Goal: Entertainment & Leisure: Consume media (video, audio)

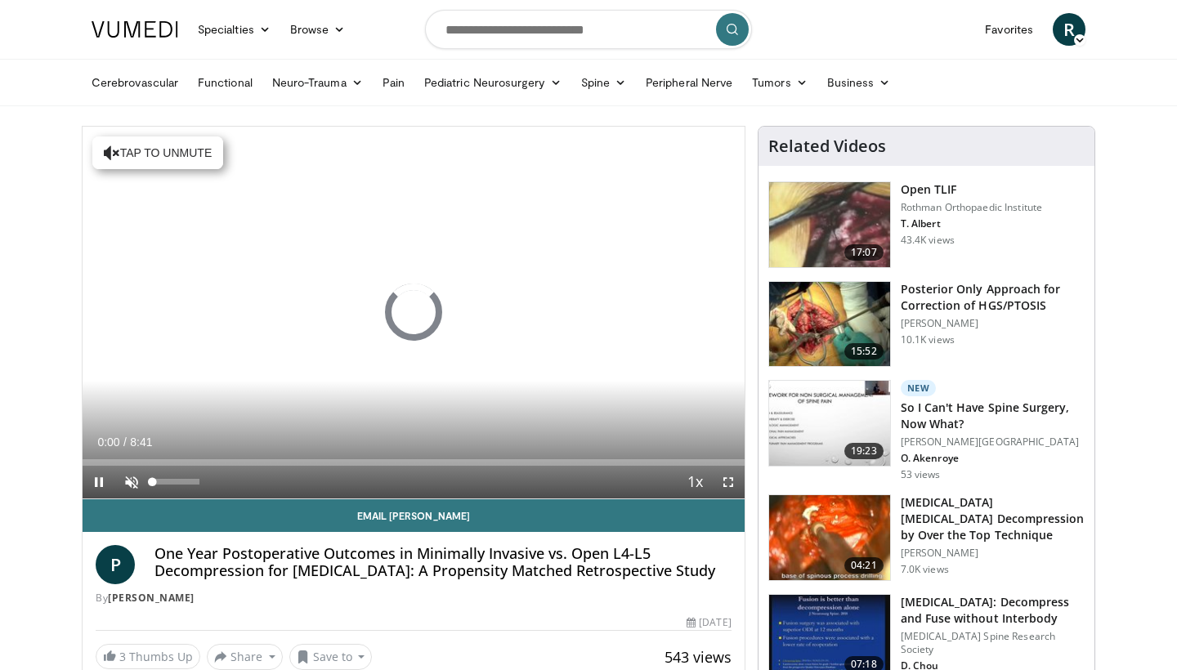
click at [131, 475] on span "Video Player" at bounding box center [131, 482] width 33 height 33
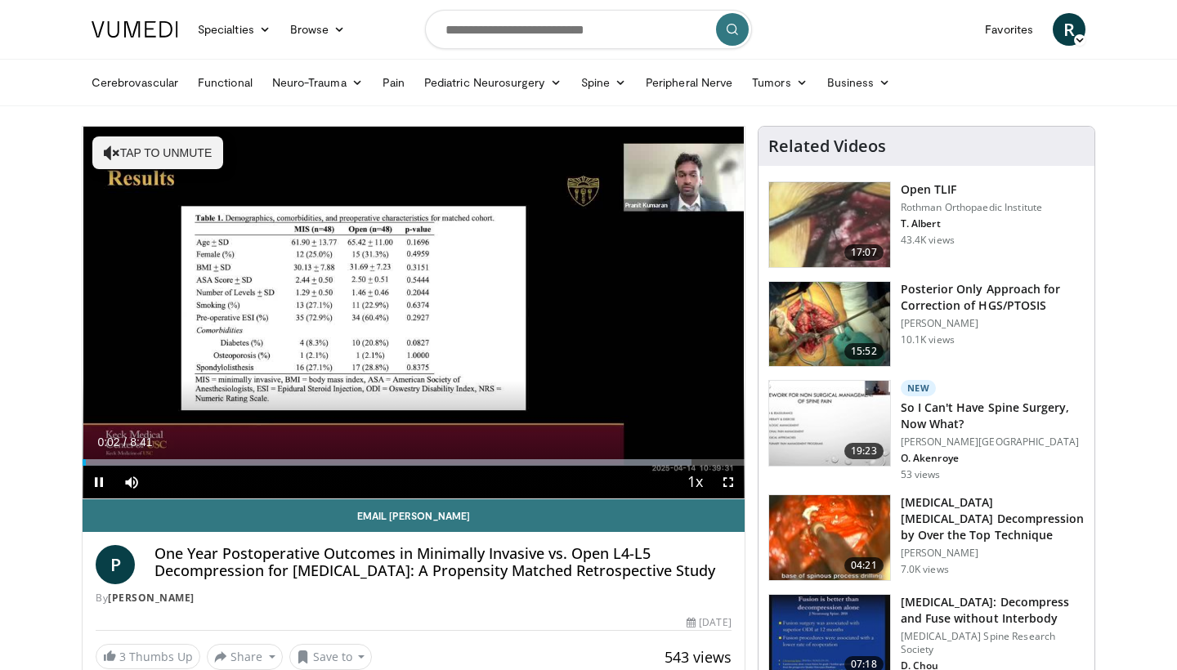
click at [727, 484] on span "Video Player" at bounding box center [728, 482] width 33 height 33
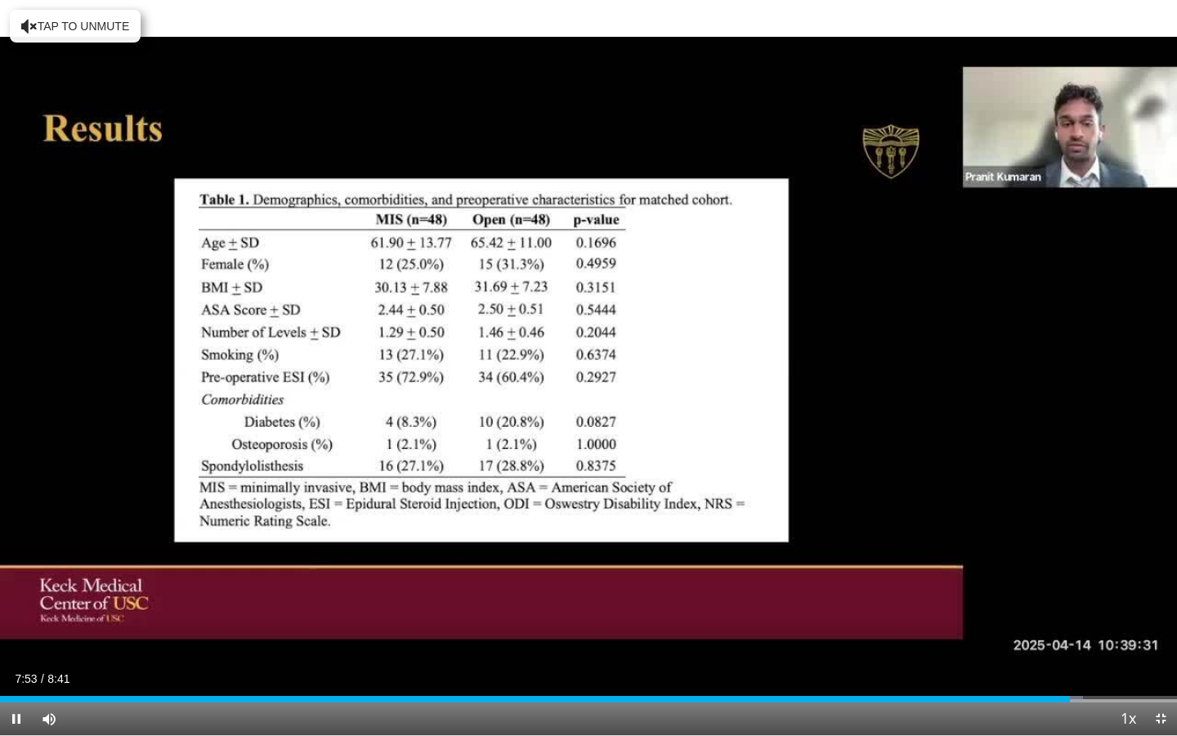
click at [11, 669] on span "Video Player" at bounding box center [16, 718] width 33 height 33
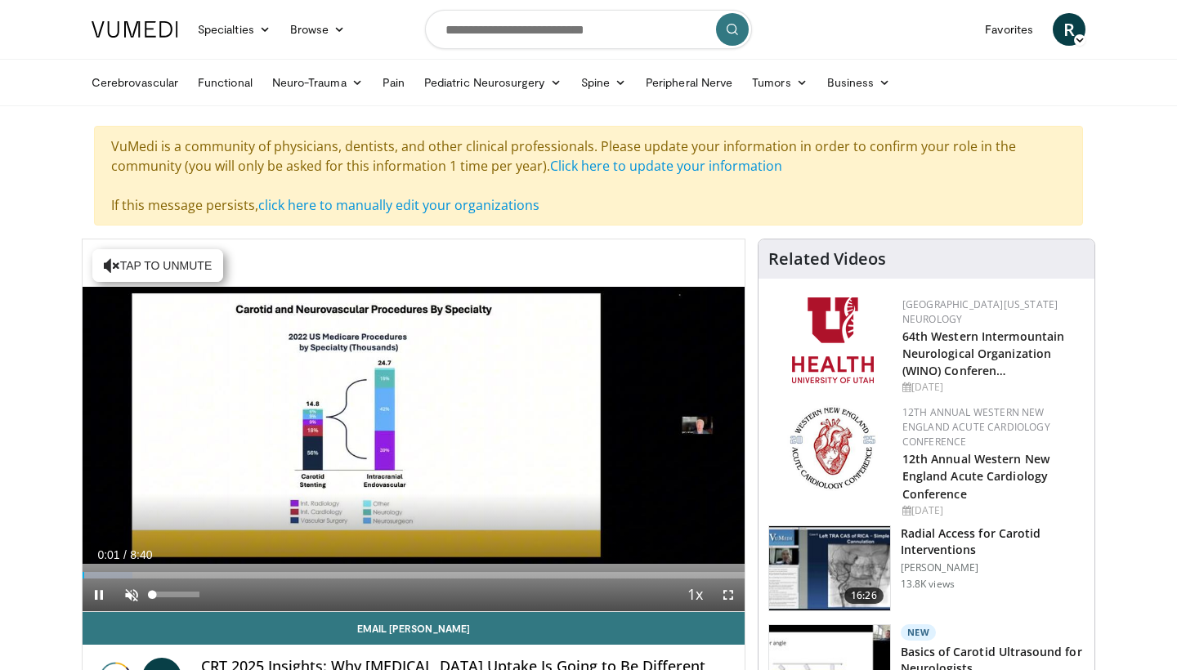
click at [129, 588] on span "Video Player" at bounding box center [131, 595] width 33 height 33
click at [724, 587] on span "Video Player" at bounding box center [728, 595] width 33 height 33
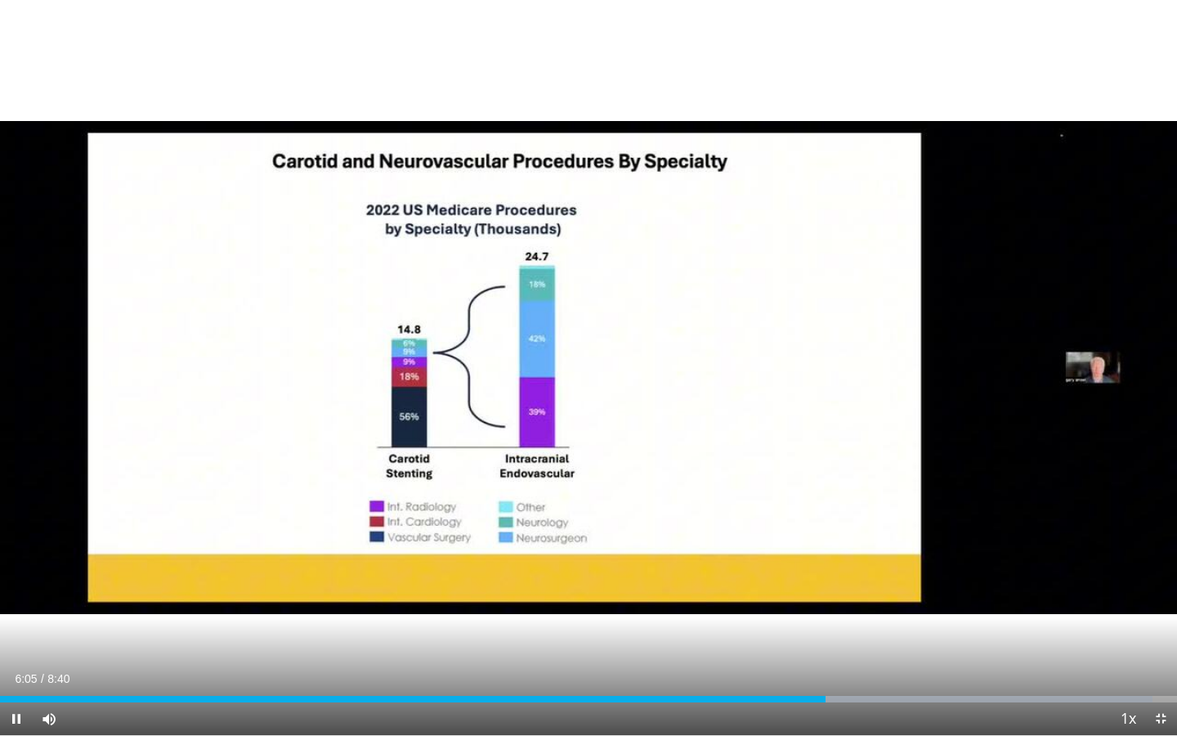
click at [14, 669] on span "Video Player" at bounding box center [16, 718] width 33 height 33
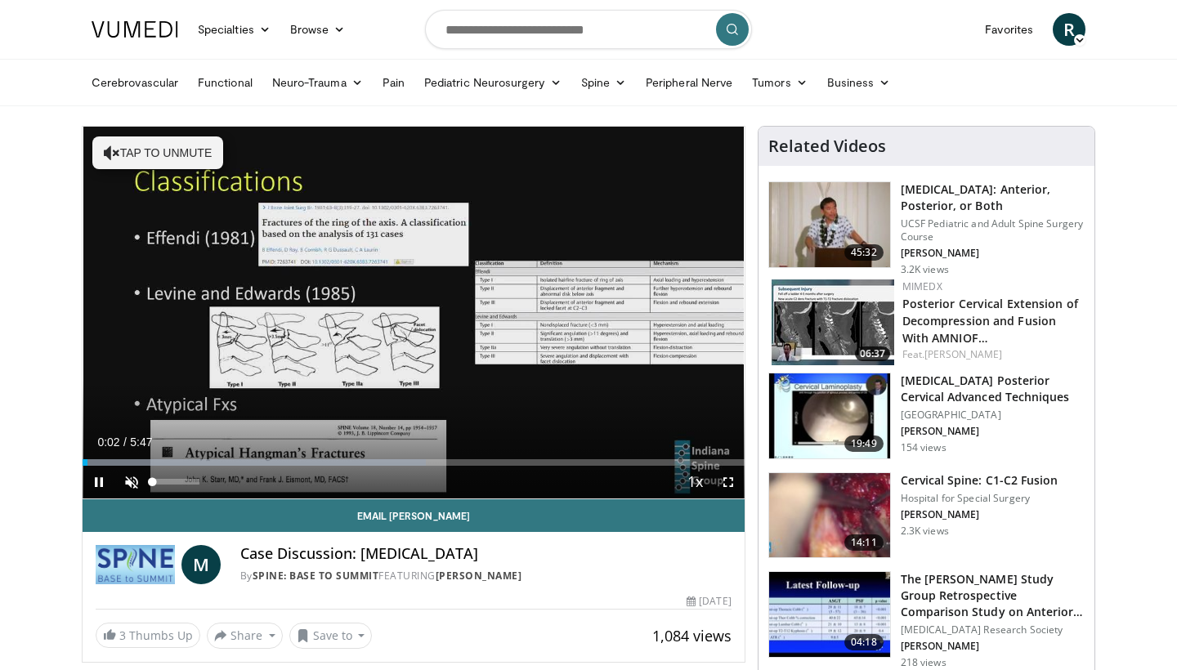
click at [128, 476] on span "Video Player" at bounding box center [131, 482] width 33 height 33
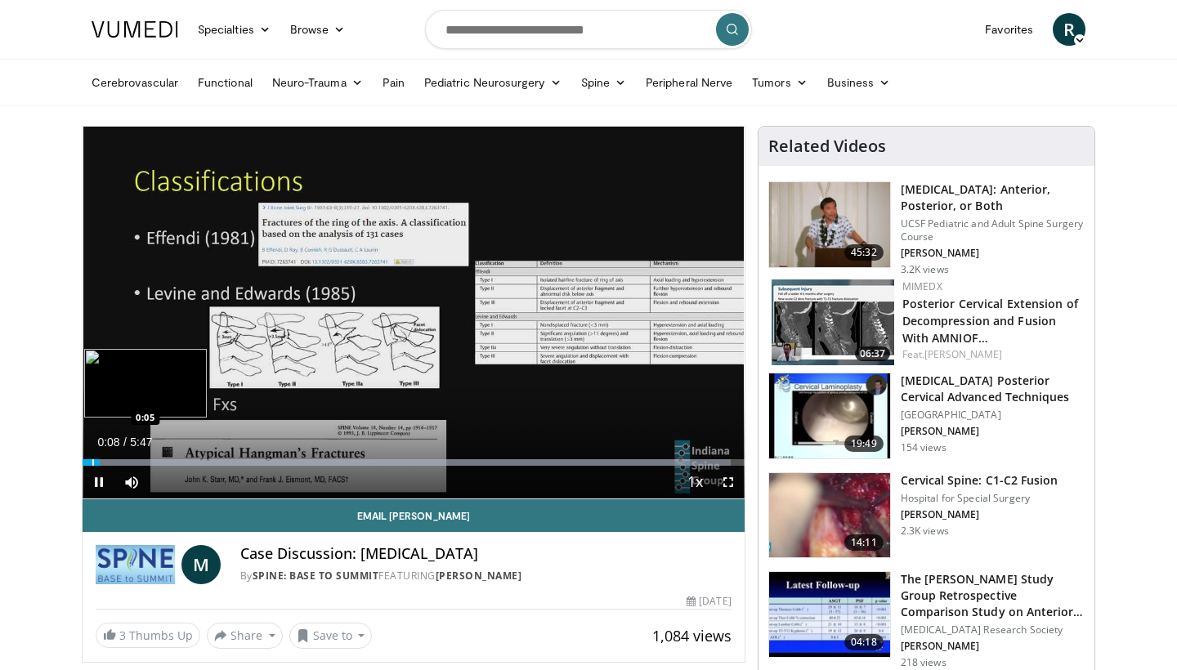
click at [92, 459] on div "0:09" at bounding box center [91, 462] width 17 height 7
click at [728, 481] on span "Video Player" at bounding box center [728, 482] width 33 height 33
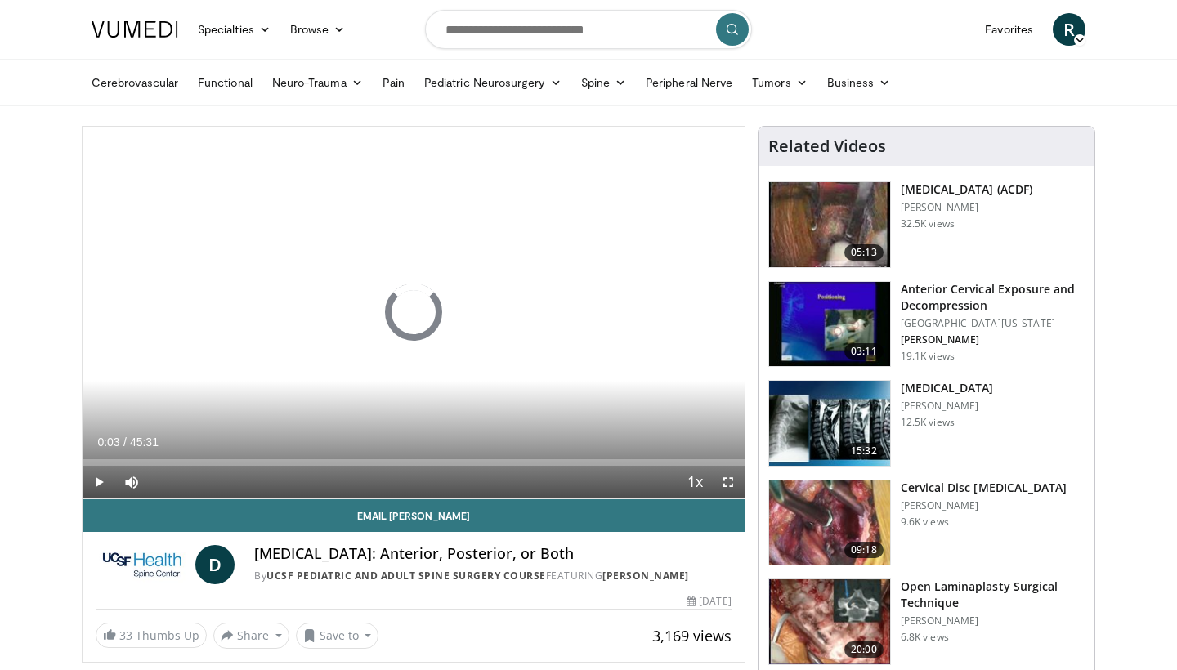
click at [98, 480] on span "Video Player" at bounding box center [99, 482] width 33 height 33
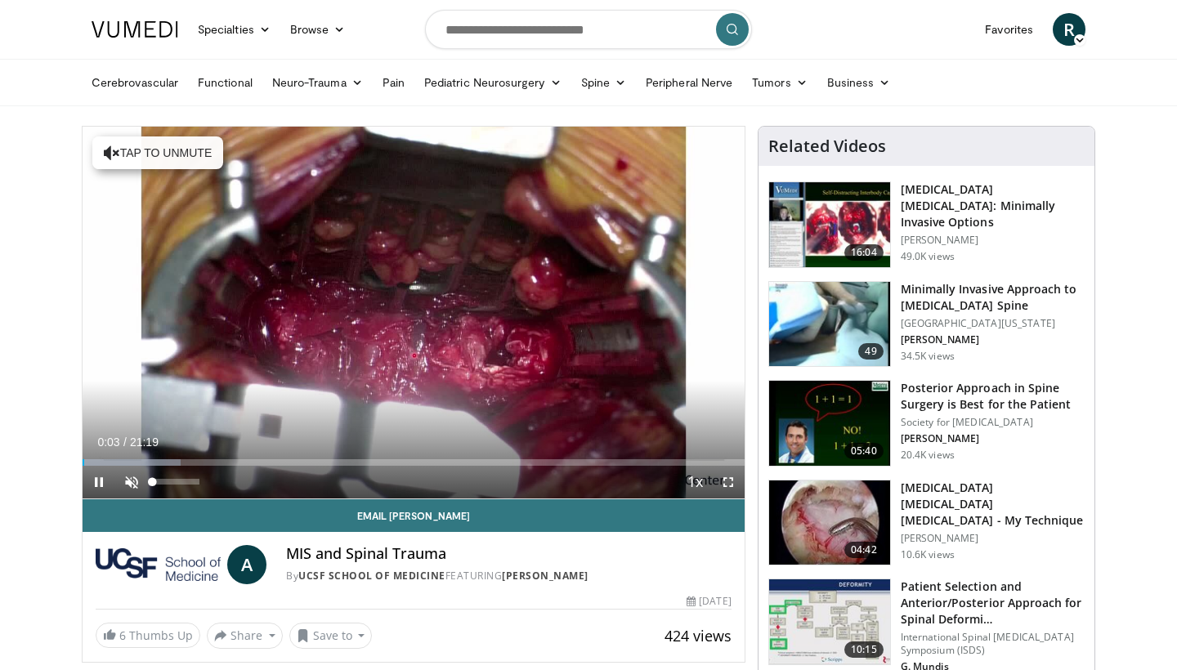
click at [131, 477] on span "Video Player" at bounding box center [131, 482] width 33 height 33
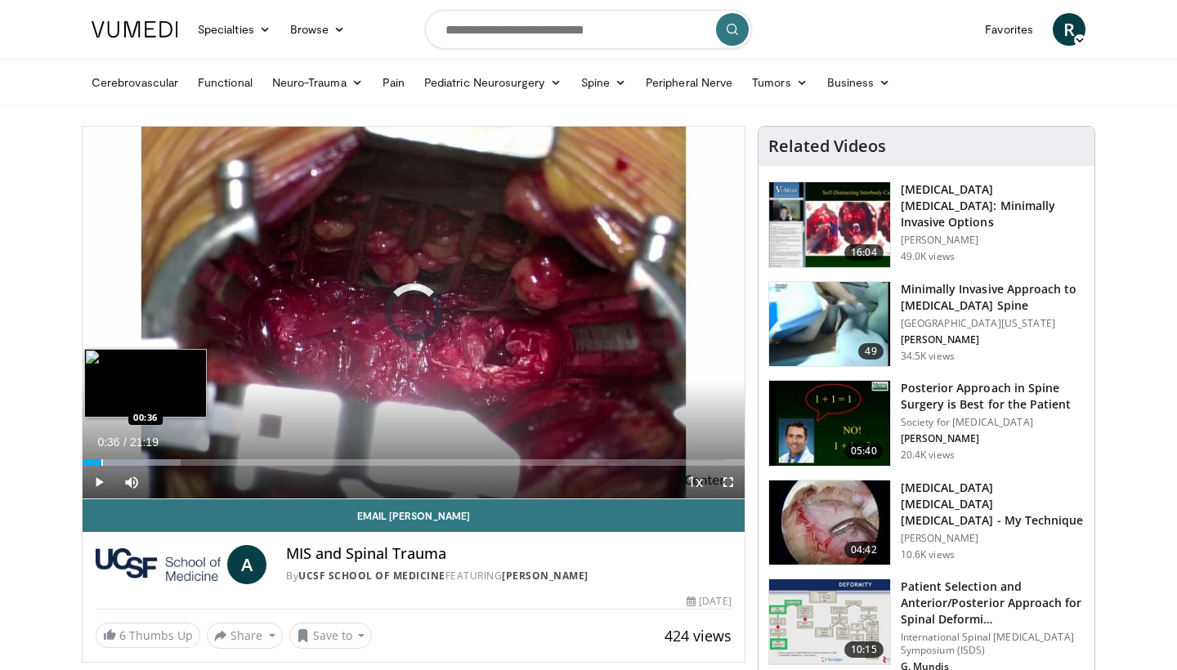
click at [101, 459] on div "Progress Bar" at bounding box center [102, 462] width 2 height 7
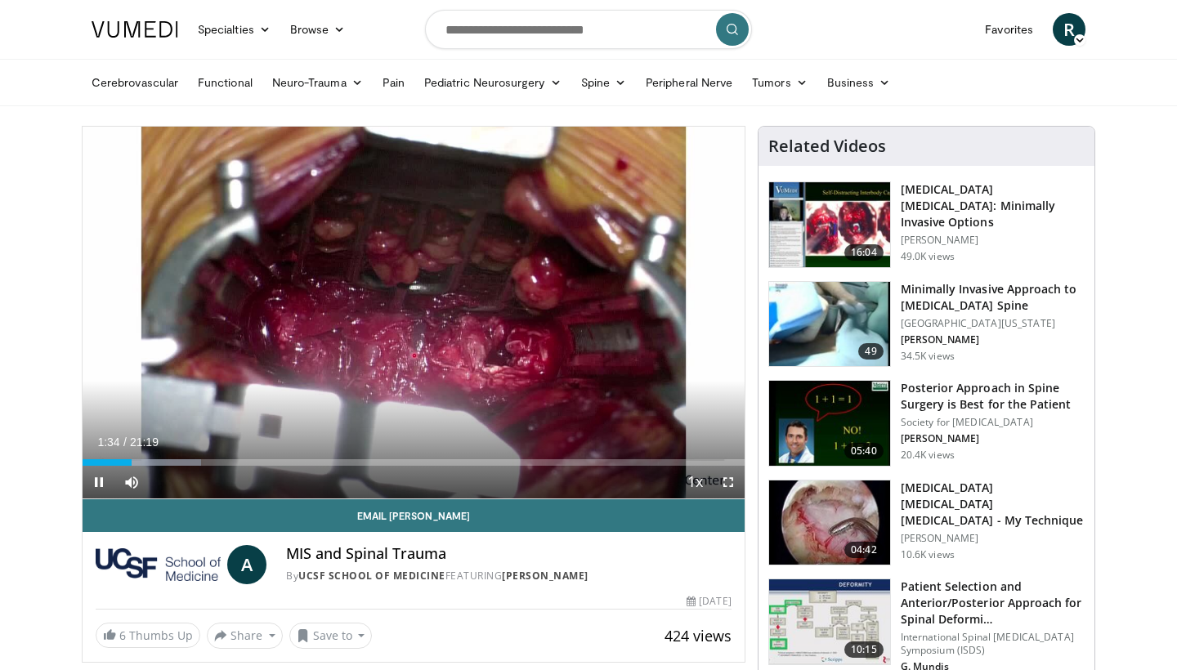
click at [723, 480] on span "Video Player" at bounding box center [728, 482] width 33 height 33
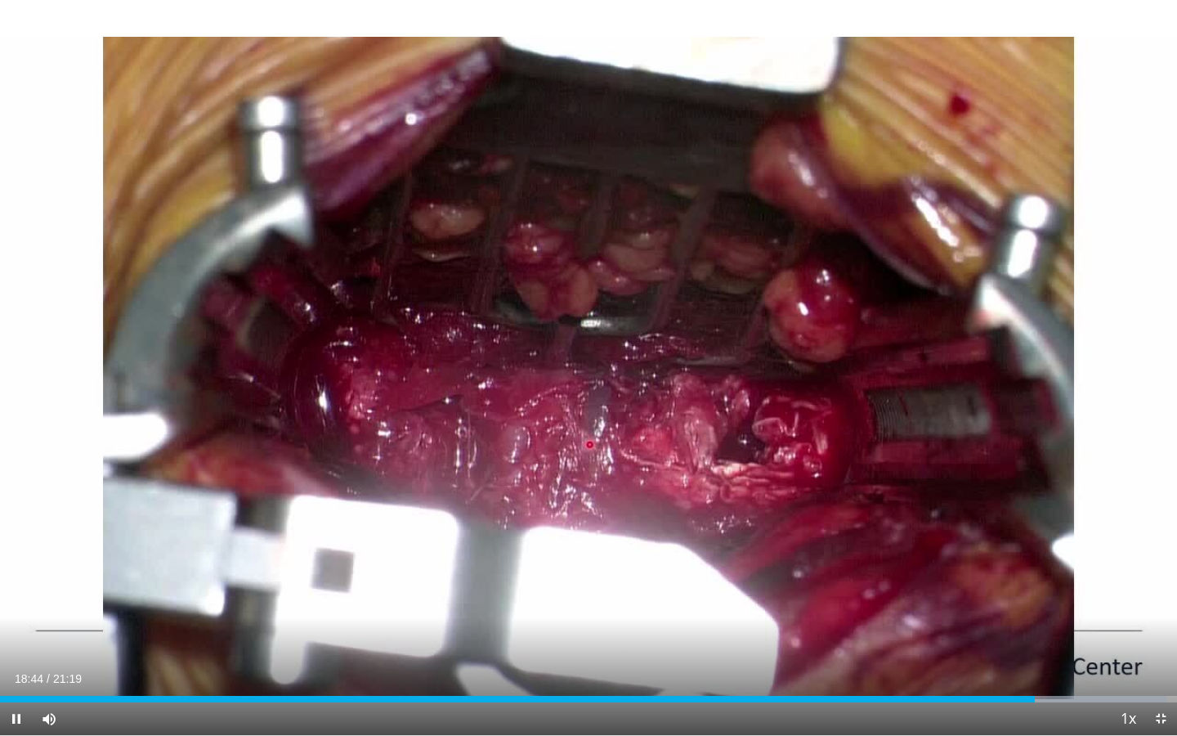
click at [13, 669] on span "Video Player" at bounding box center [16, 718] width 33 height 33
